Goal: Register for event/course

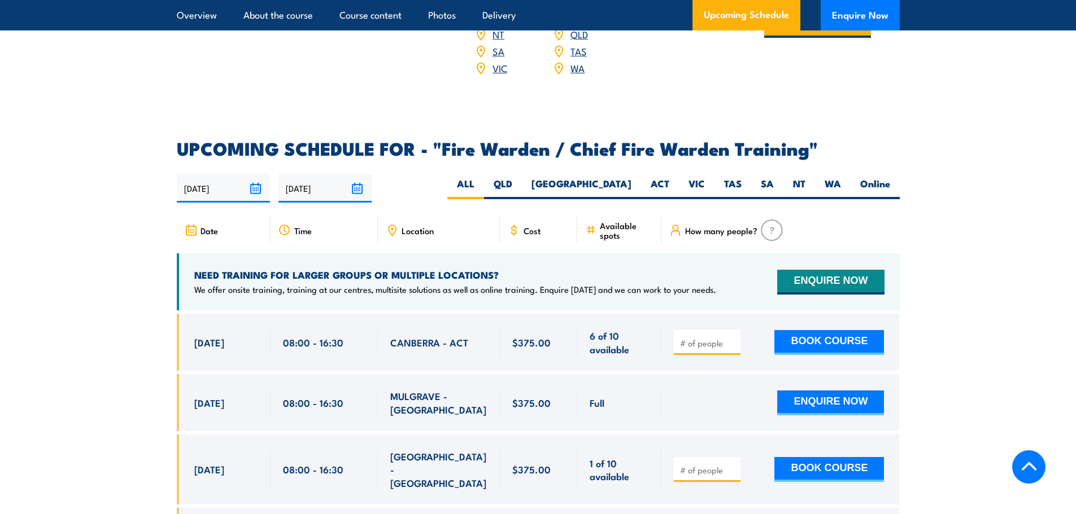
scroll to position [1920, 0]
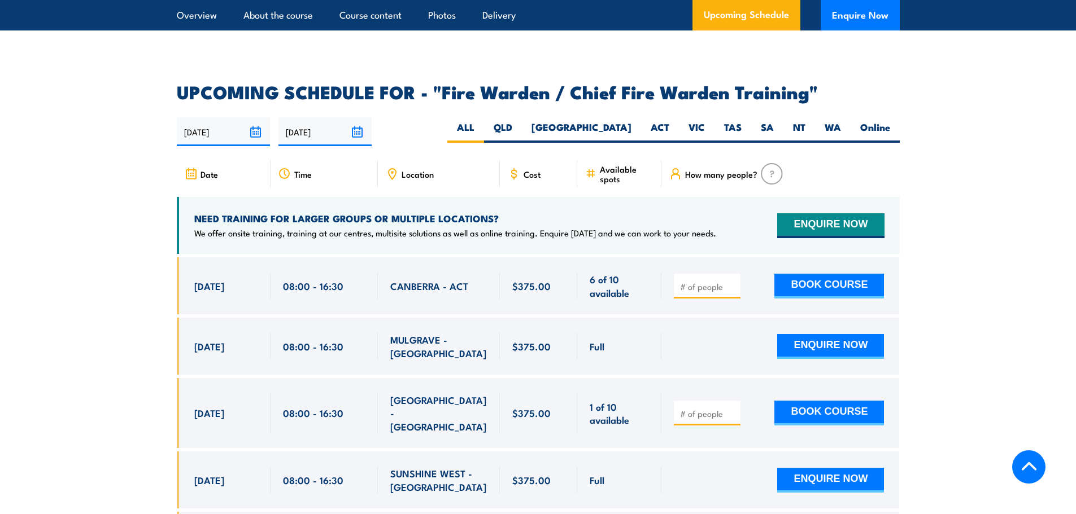
click at [412, 173] on span "Location" at bounding box center [418, 174] width 32 height 10
drag, startPoint x: 472, startPoint y: 172, endPoint x: 464, endPoint y: 187, distance: 17.9
click at [472, 175] on div "Location" at bounding box center [439, 173] width 122 height 27
click at [464, 187] on div "Date Time Location Cost" at bounding box center [538, 178] width 723 height 37
click at [769, 125] on label "SA" at bounding box center [767, 132] width 32 height 22
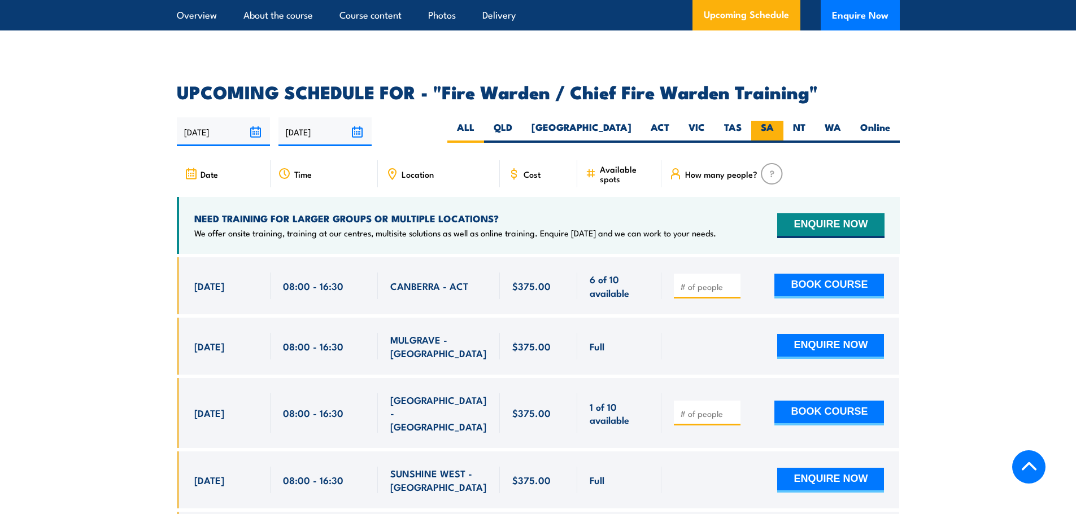
click at [774, 125] on input "SA" at bounding box center [777, 124] width 7 height 7
radio input "true"
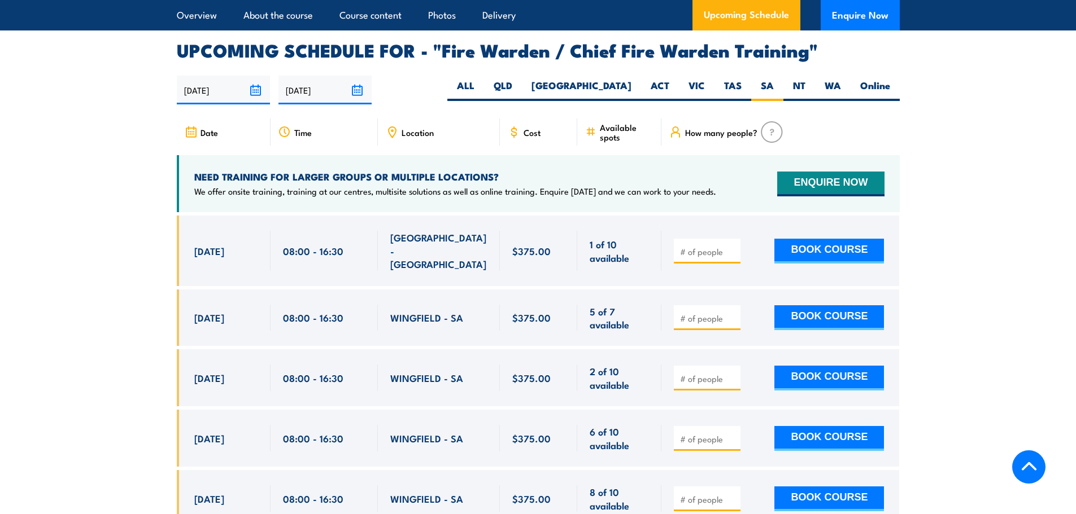
scroll to position [1944, 0]
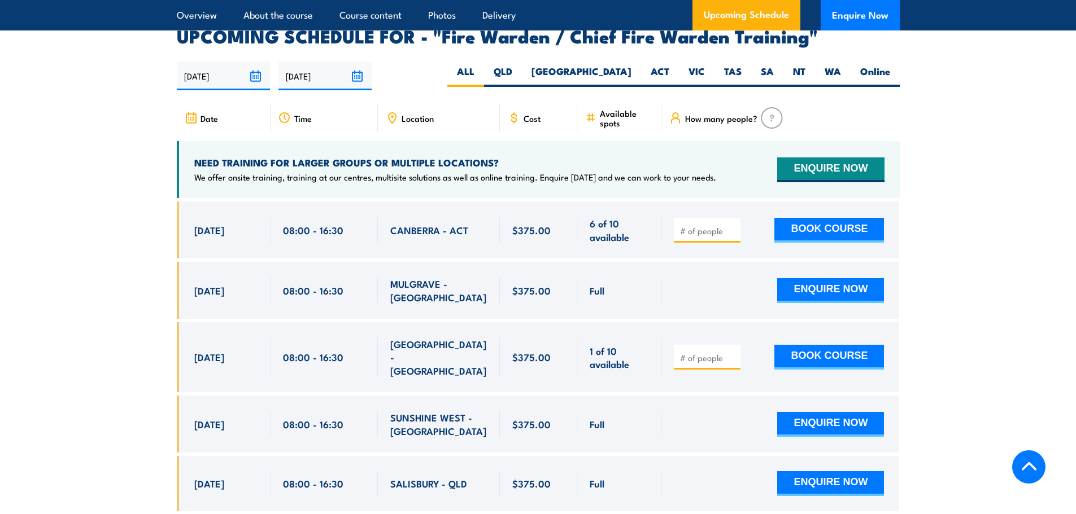
scroll to position [1976, 0]
click at [771, 71] on label "SA" at bounding box center [767, 75] width 32 height 22
click at [774, 71] on input "SA" at bounding box center [777, 67] width 7 height 7
radio input "true"
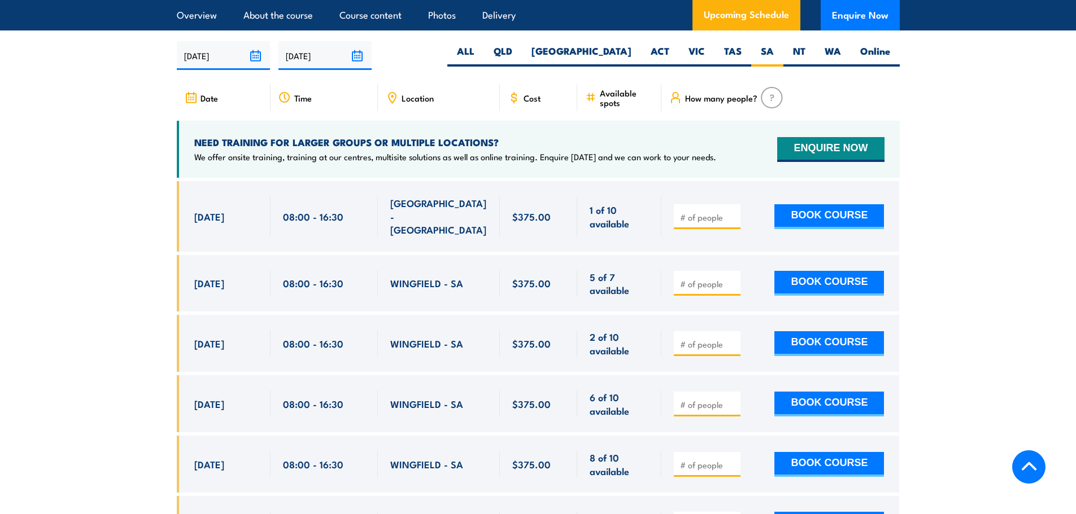
scroll to position [2000, 0]
